Goal: Task Accomplishment & Management: Use online tool/utility

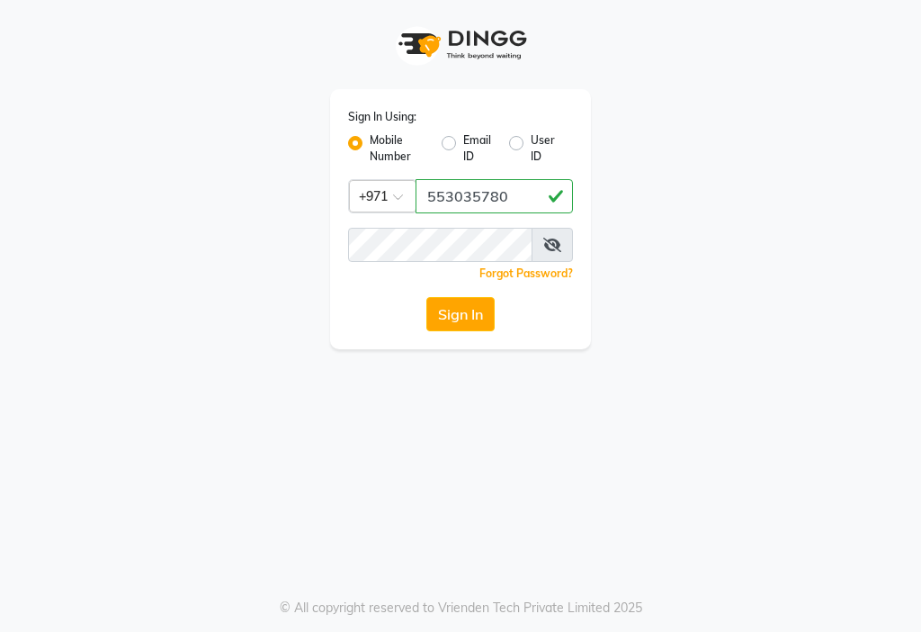
type input "553035780"
click at [483, 302] on button "Sign In" at bounding box center [461, 314] width 68 height 34
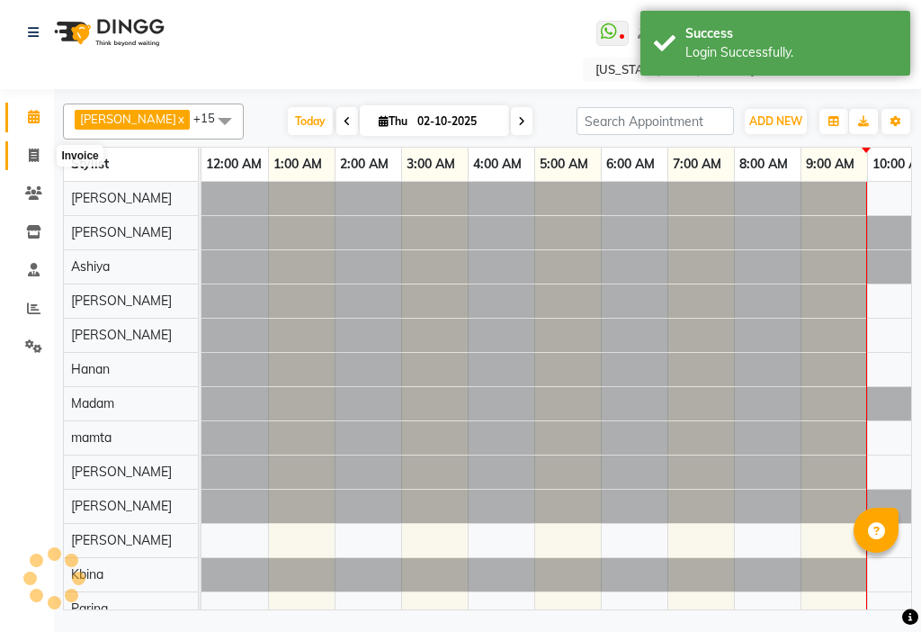
scroll to position [0, 667]
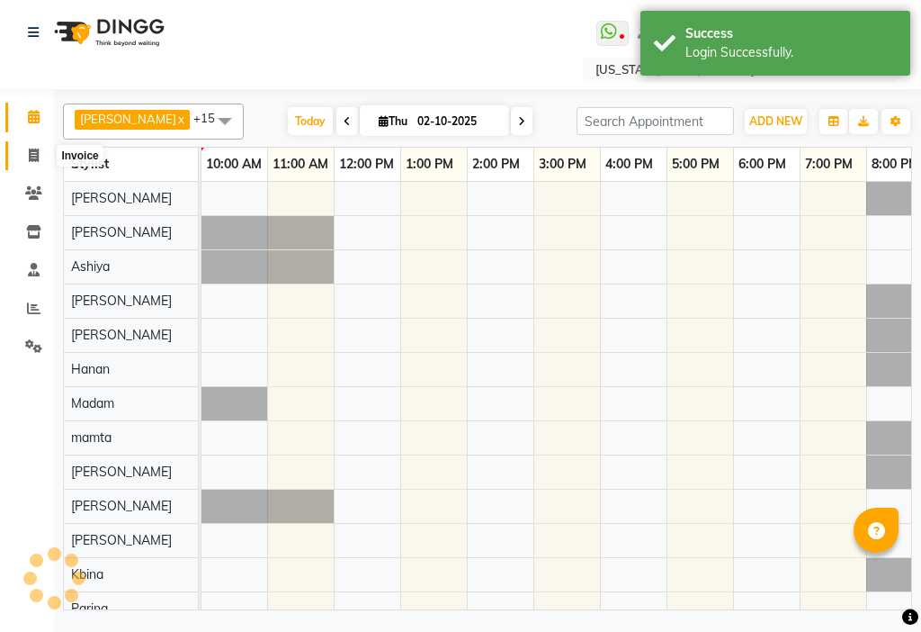
click at [30, 149] on icon at bounding box center [34, 154] width 10 height 13
select select "service"
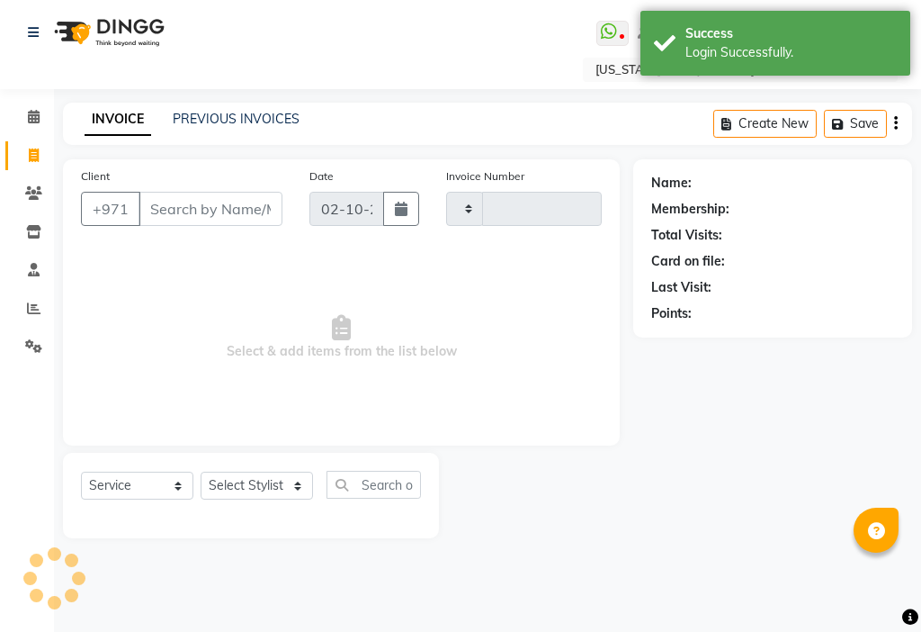
type input "3490"
select select "637"
click at [170, 205] on input "Client" at bounding box center [211, 209] width 144 height 34
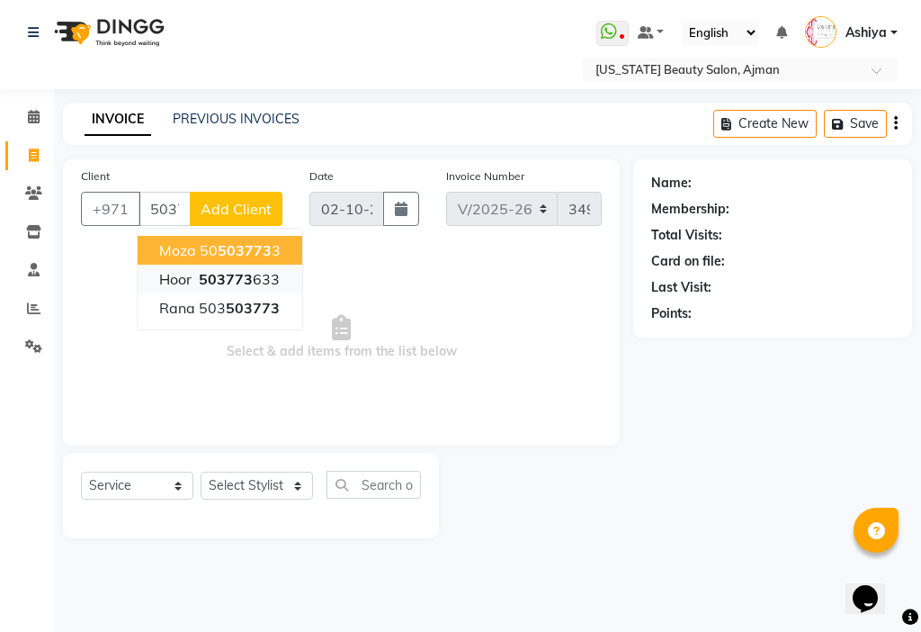
click at [261, 282] on ngb-highlight "503773 633" at bounding box center [237, 279] width 85 height 18
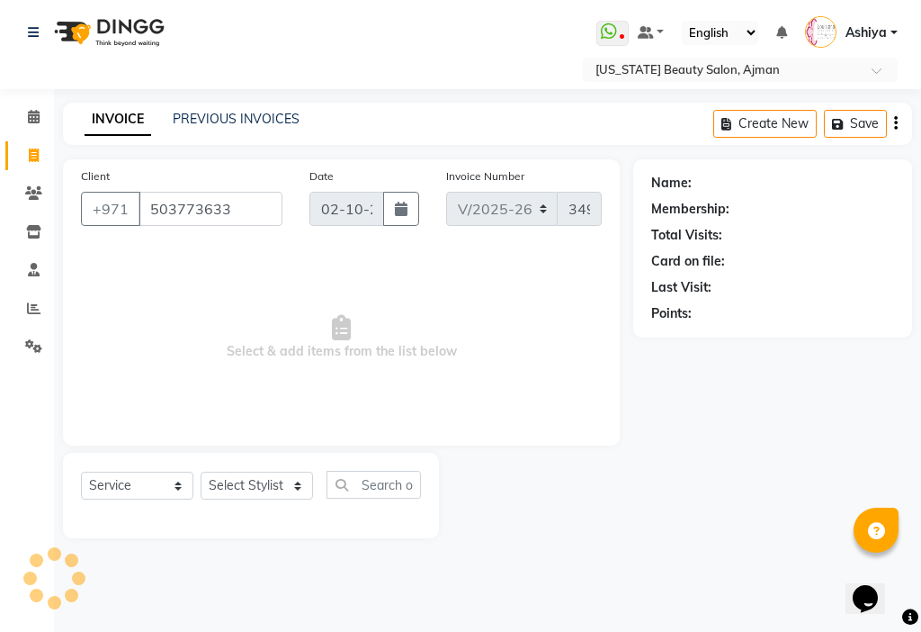
type input "503773633"
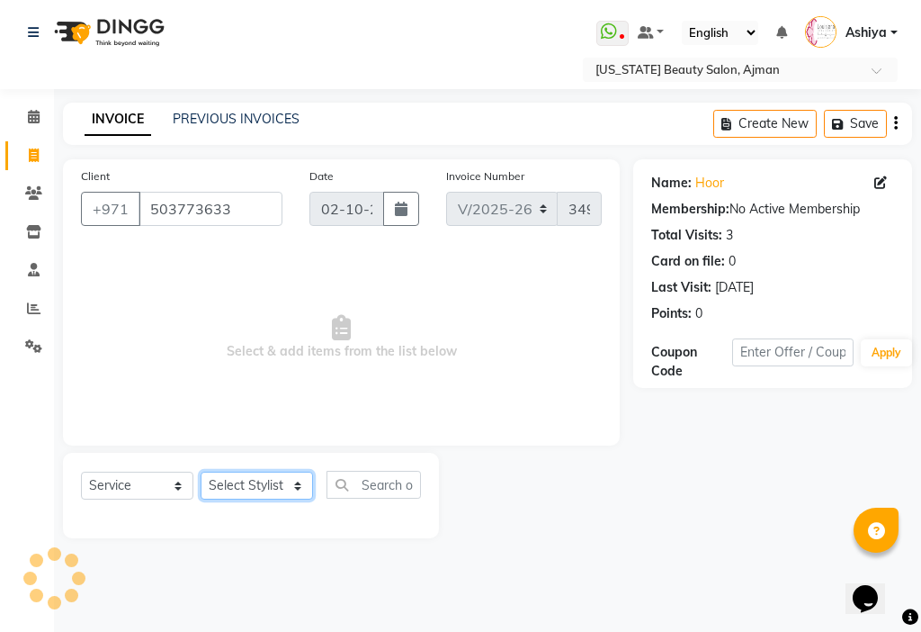
click at [273, 493] on select "Select Stylist [PERSON_NAME] [PERSON_NAME] Ashiya Cashier [PERSON_NAME] [PERSON…" at bounding box center [257, 486] width 112 height 28
select select "68692"
click at [201, 472] on select "Select Stylist [PERSON_NAME] [PERSON_NAME] Ashiya Cashier [PERSON_NAME] [PERSON…" at bounding box center [257, 486] width 112 height 28
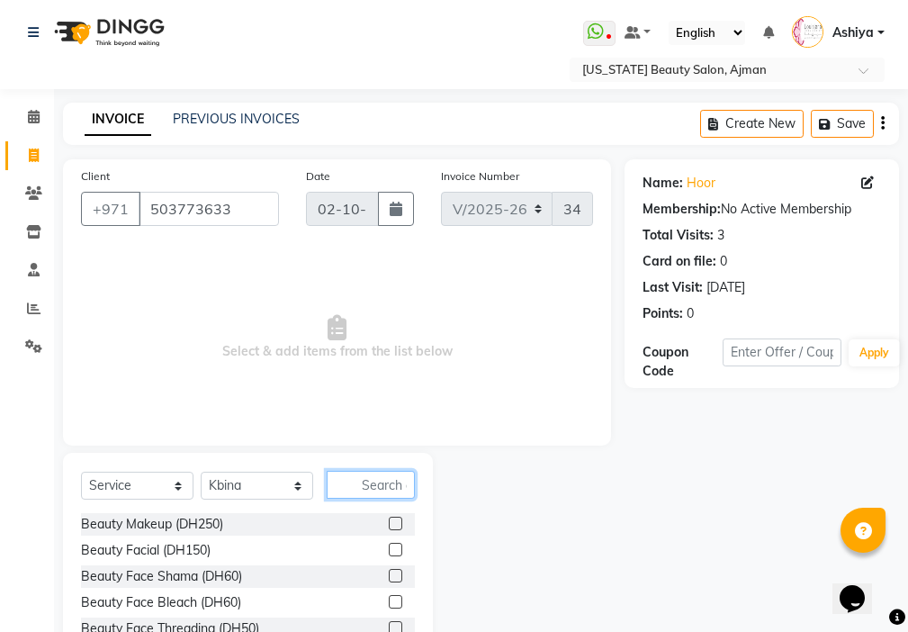
click at [378, 480] on input "text" at bounding box center [371, 485] width 88 height 28
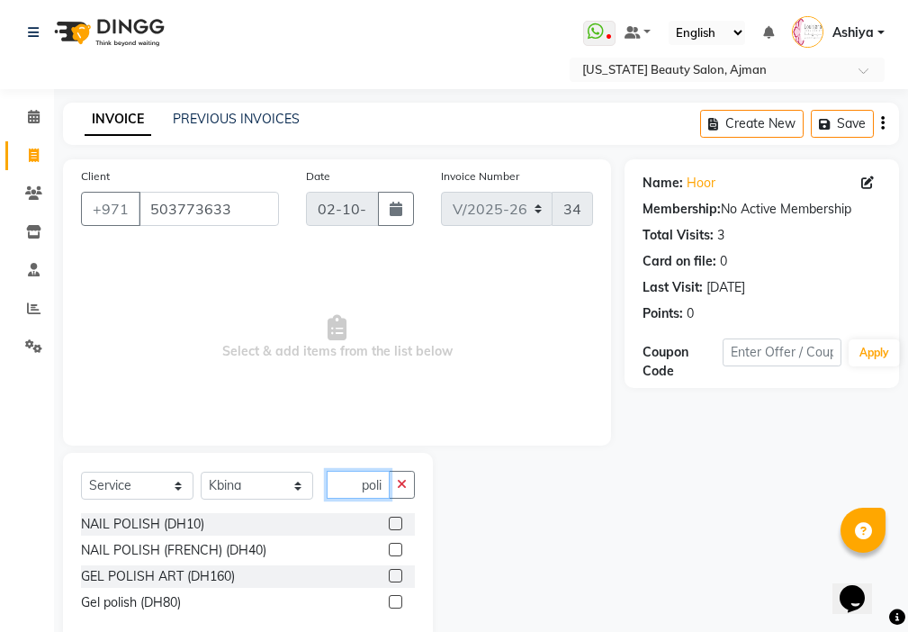
type input "poli"
click at [397, 524] on label at bounding box center [395, 523] width 13 height 13
click at [397, 524] on input "checkbox" at bounding box center [395, 524] width 12 height 12
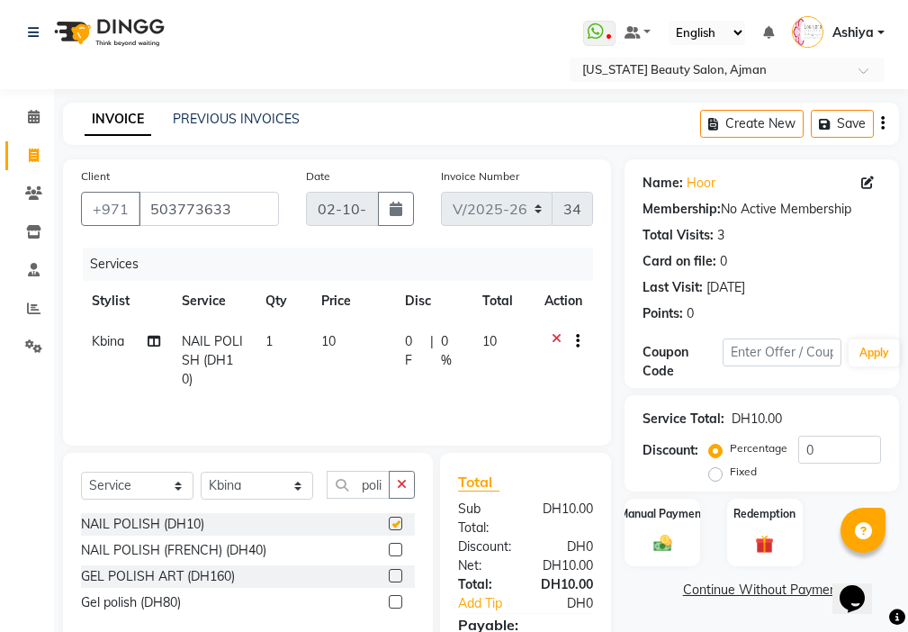
checkbox input "false"
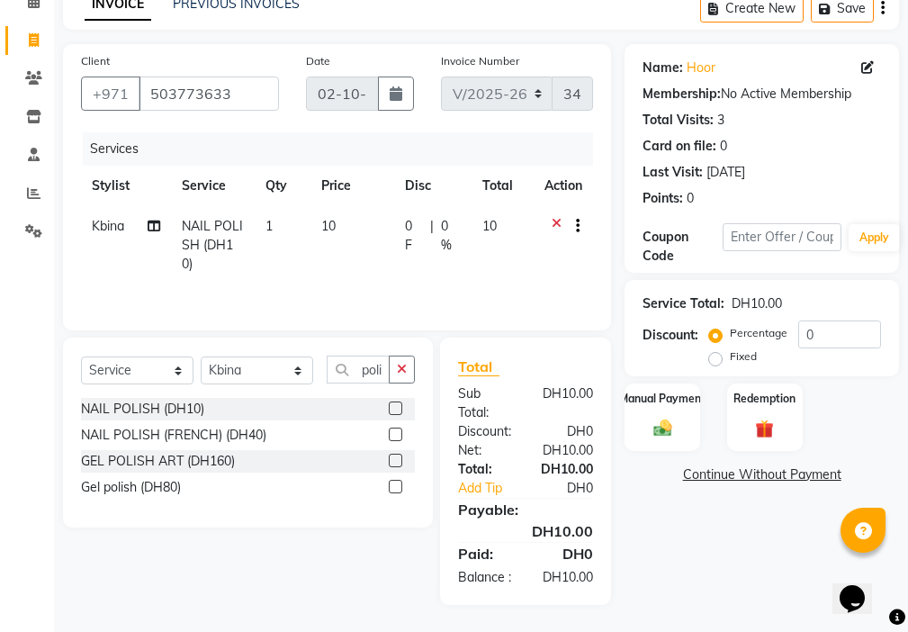
scroll to position [134, 0]
click at [671, 419] on img at bounding box center [662, 429] width 31 height 22
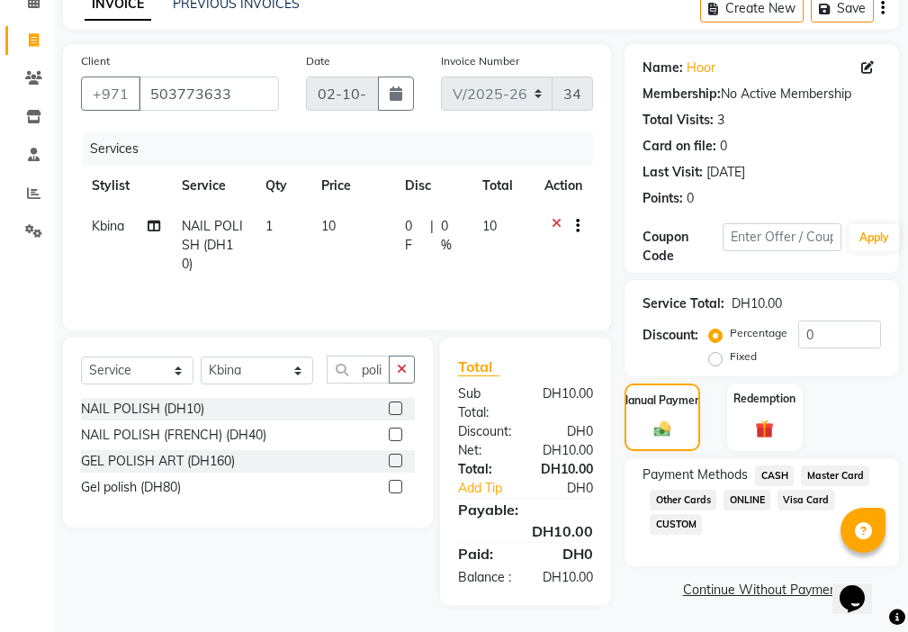
click at [807, 490] on span "Visa Card" at bounding box center [806, 500] width 58 height 21
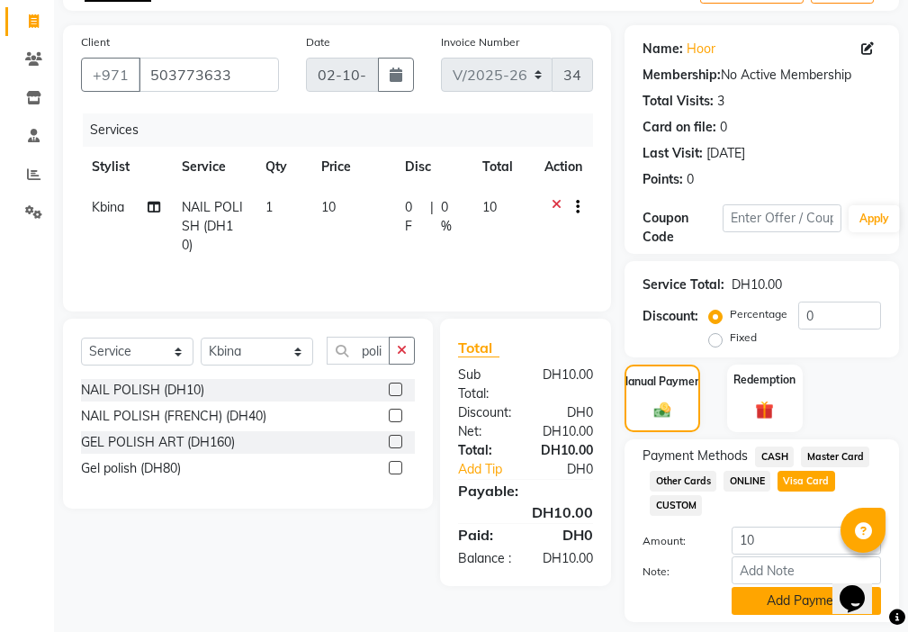
click at [760, 602] on button "Add Payment" at bounding box center [806, 601] width 149 height 28
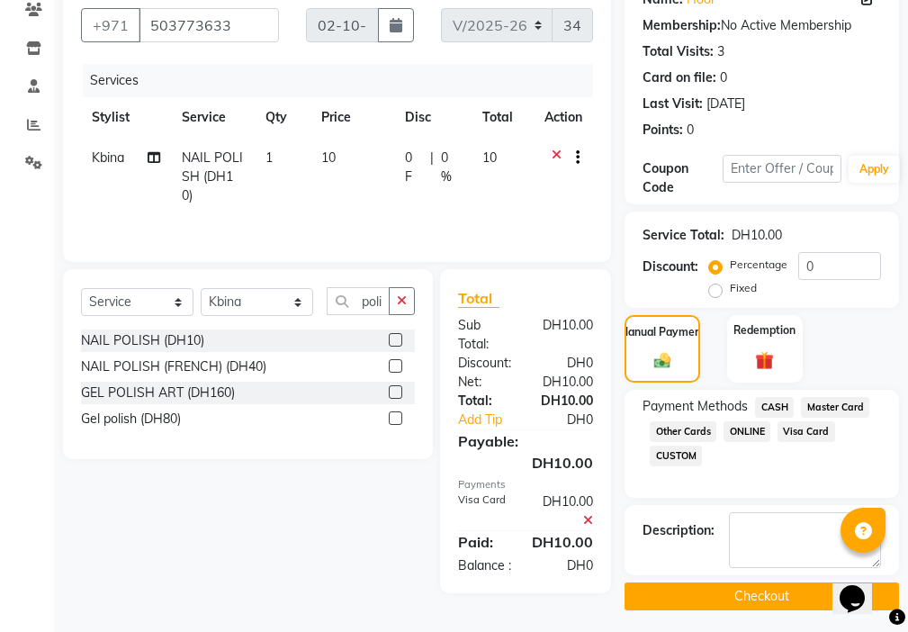
scroll to position [191, 0]
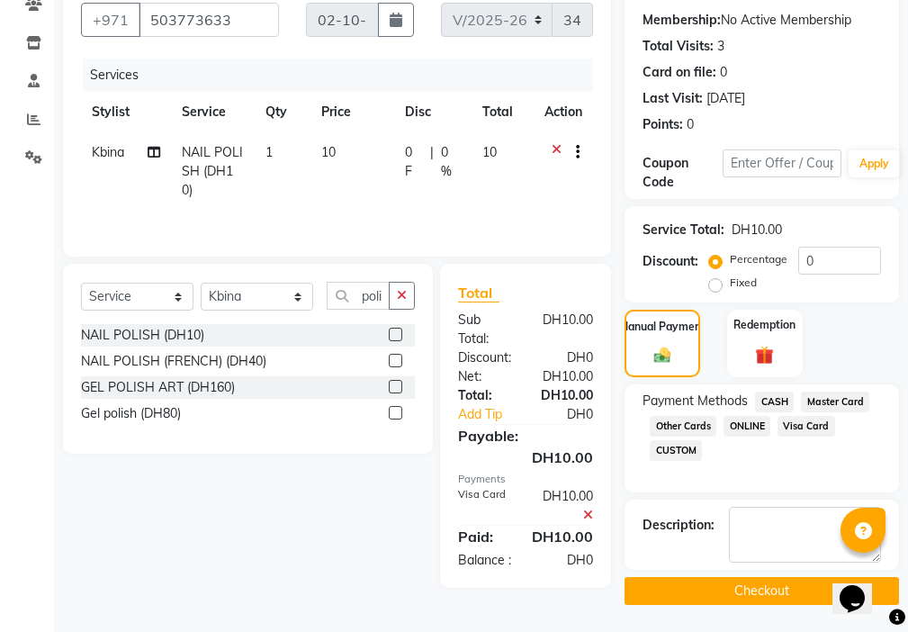
click at [753, 599] on button "Checkout" at bounding box center [762, 591] width 274 height 28
